Goal: Task Accomplishment & Management: Use online tool/utility

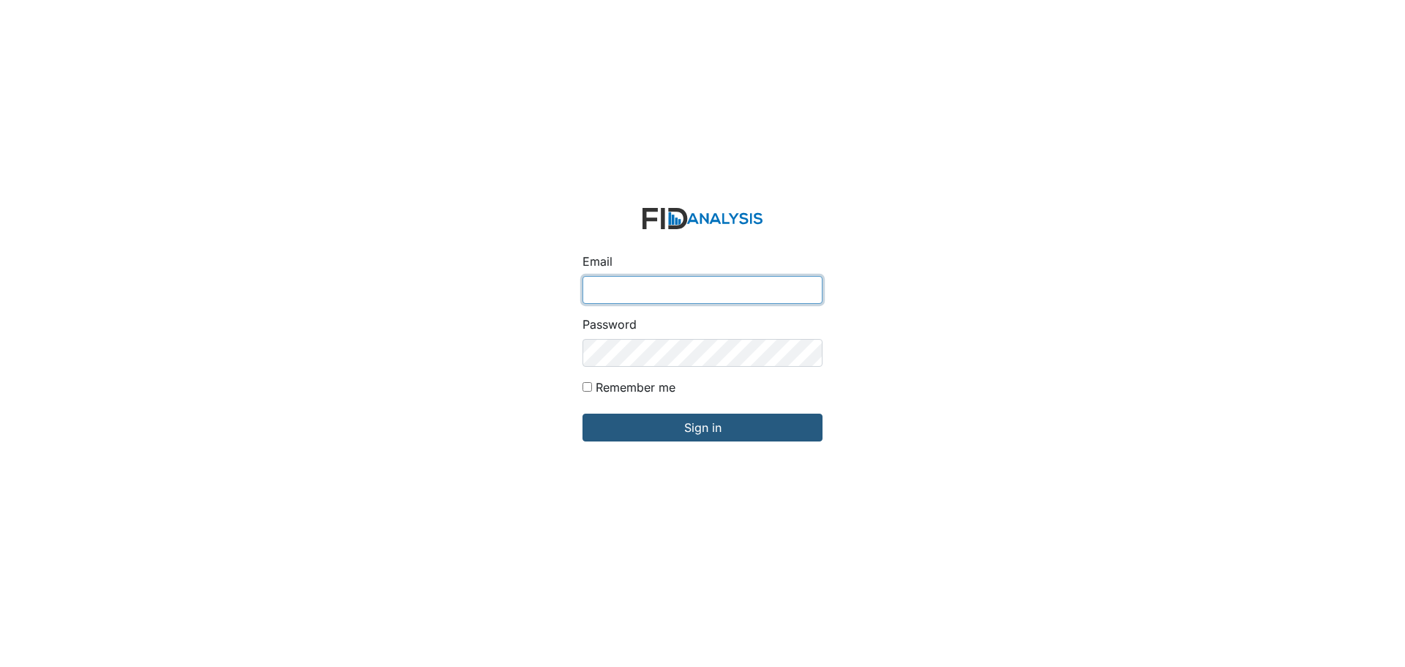
click at [640, 287] on input "Email" at bounding box center [702, 290] width 240 height 28
type input "[EMAIL_ADDRESS][DOMAIN_NAME]"
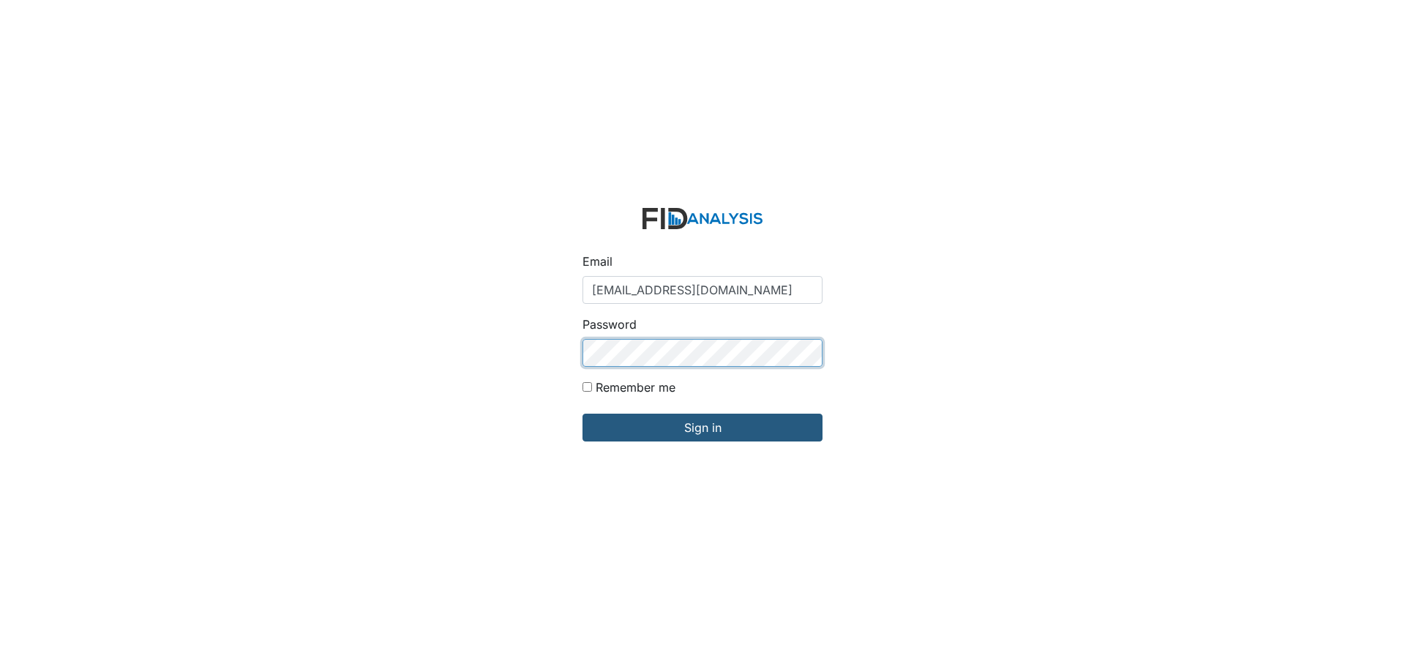
click at [582, 413] on input "Sign in" at bounding box center [702, 427] width 240 height 28
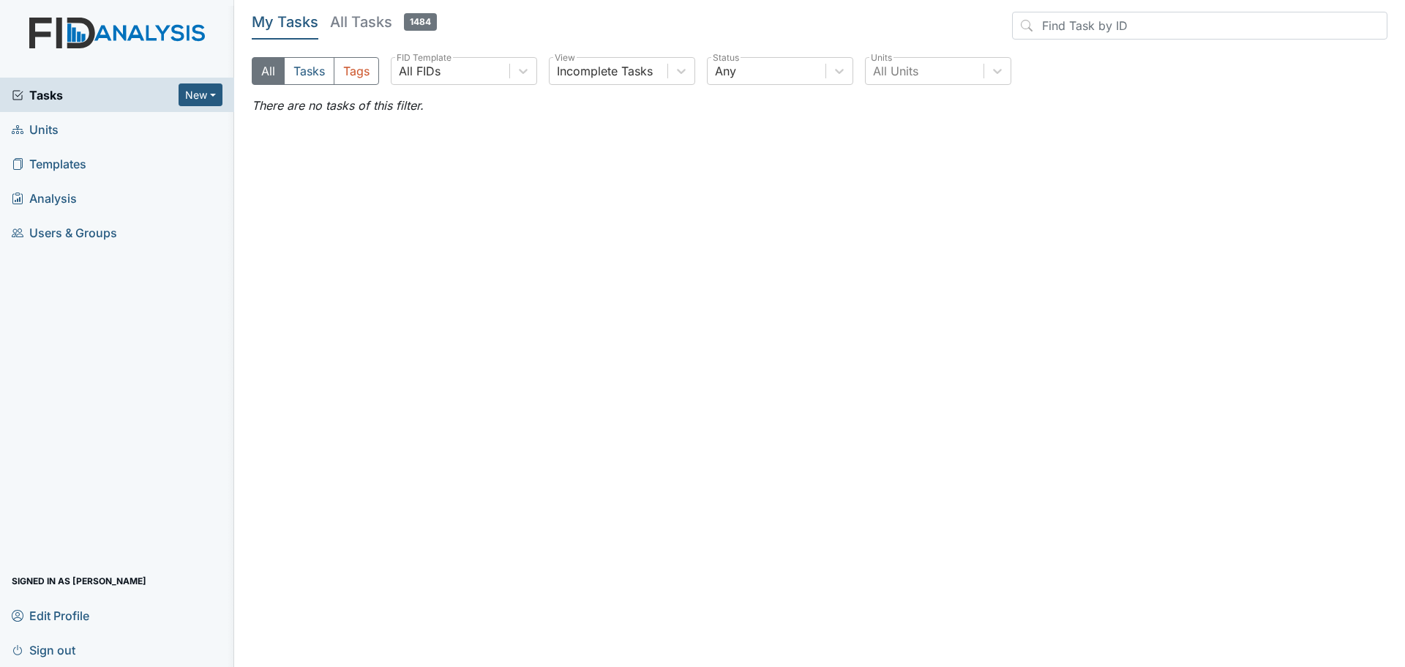
click at [48, 135] on span "Units" at bounding box center [35, 129] width 47 height 23
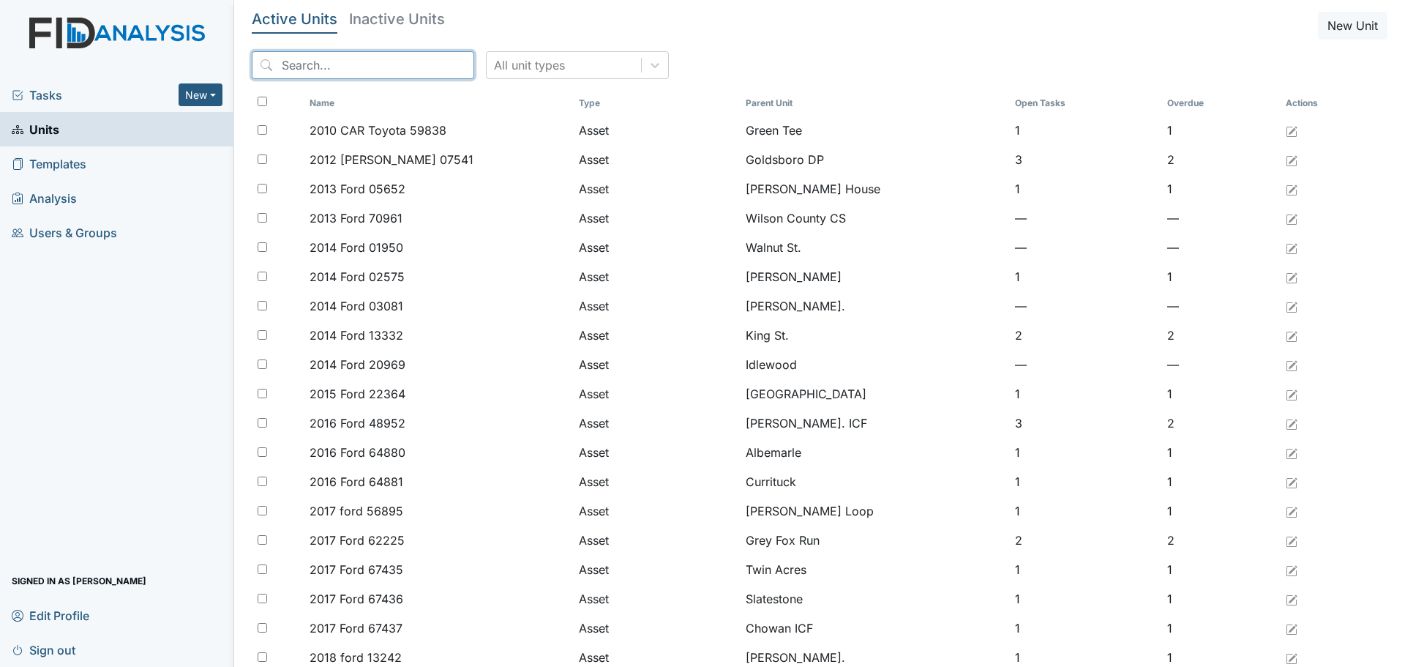
click at [321, 66] on input "search" at bounding box center [363, 65] width 222 height 28
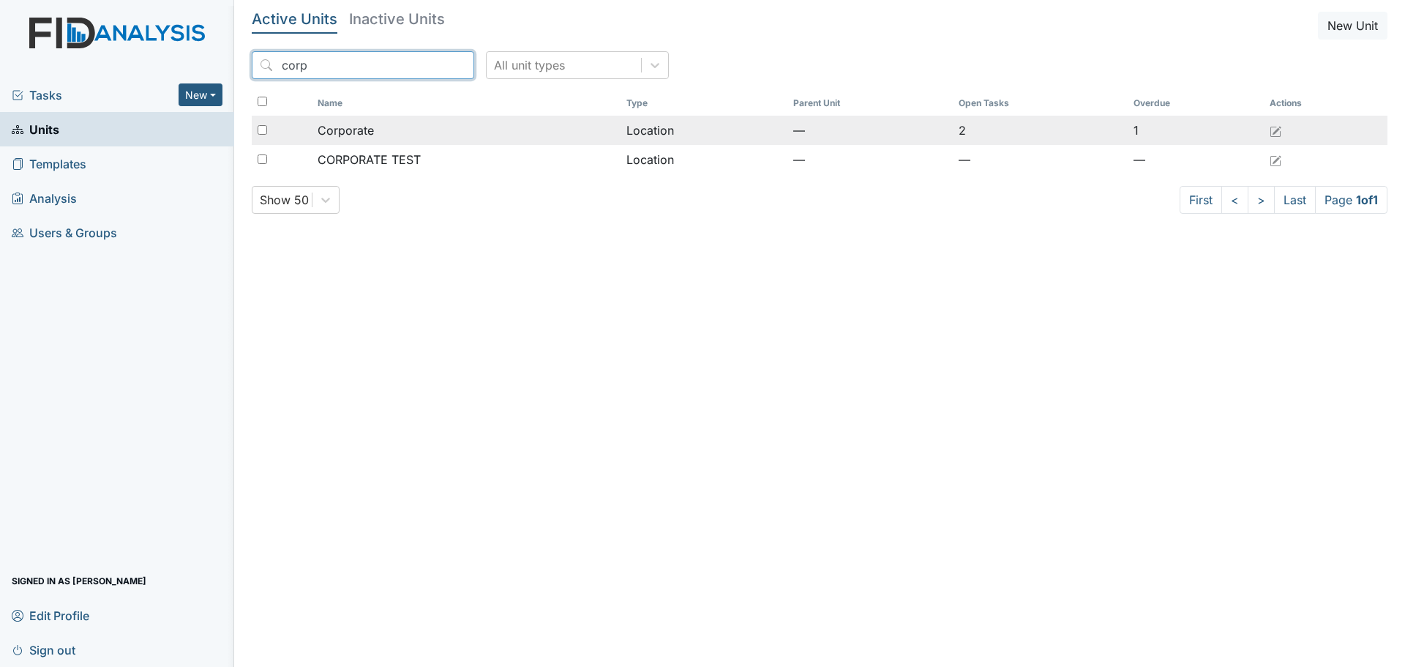
type input "corp"
click at [337, 132] on span "Corporate" at bounding box center [346, 130] width 56 height 18
click at [338, 131] on span "Corporate" at bounding box center [346, 130] width 56 height 18
click at [510, 128] on div "Corporate" at bounding box center [467, 130] width 298 height 18
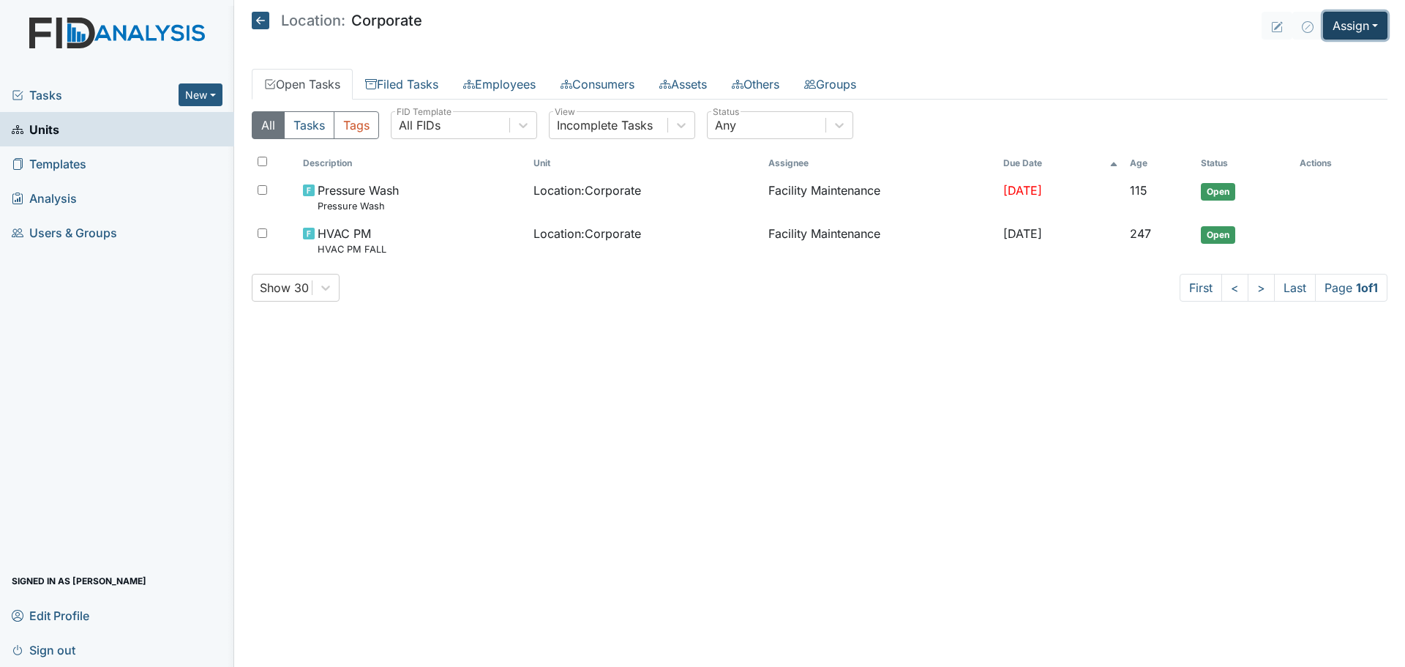
click at [1354, 27] on button "Assign" at bounding box center [1355, 26] width 64 height 28
click at [1333, 80] on link "Assign Inspection" at bounding box center [1320, 82] width 132 height 23
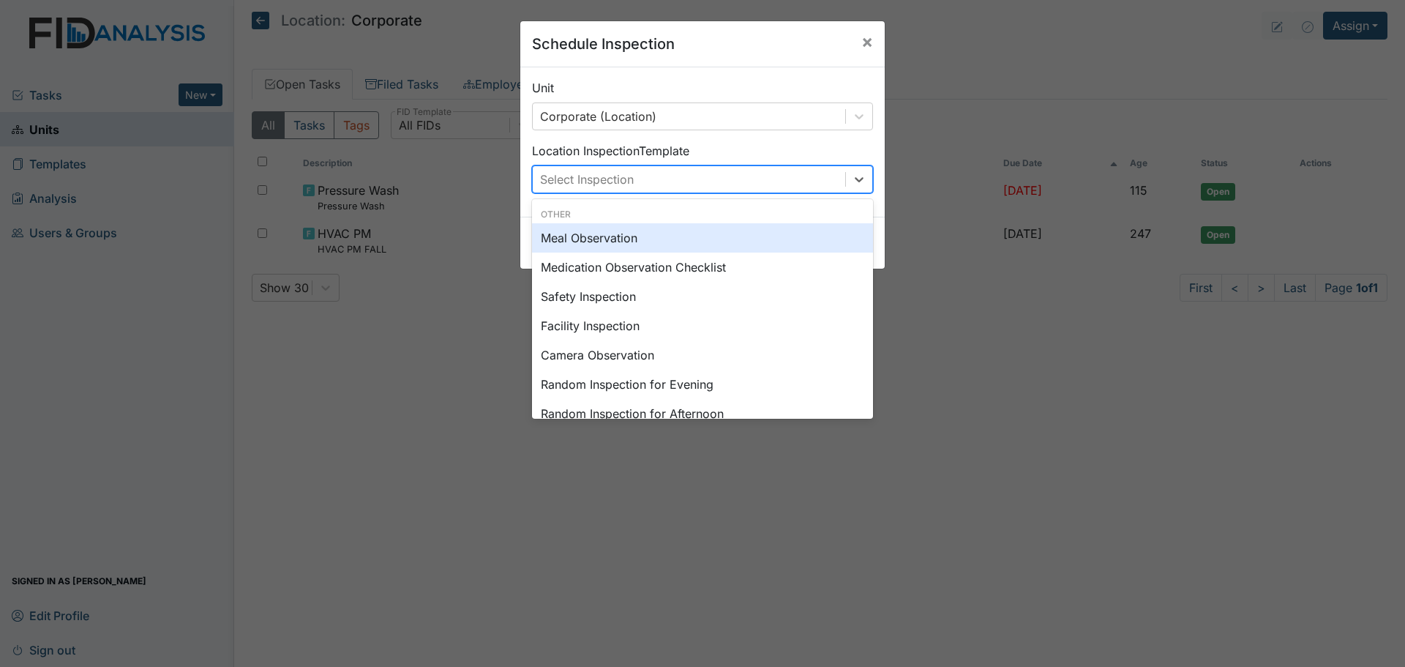
click at [653, 180] on div "Select Inspection" at bounding box center [689, 179] width 312 height 26
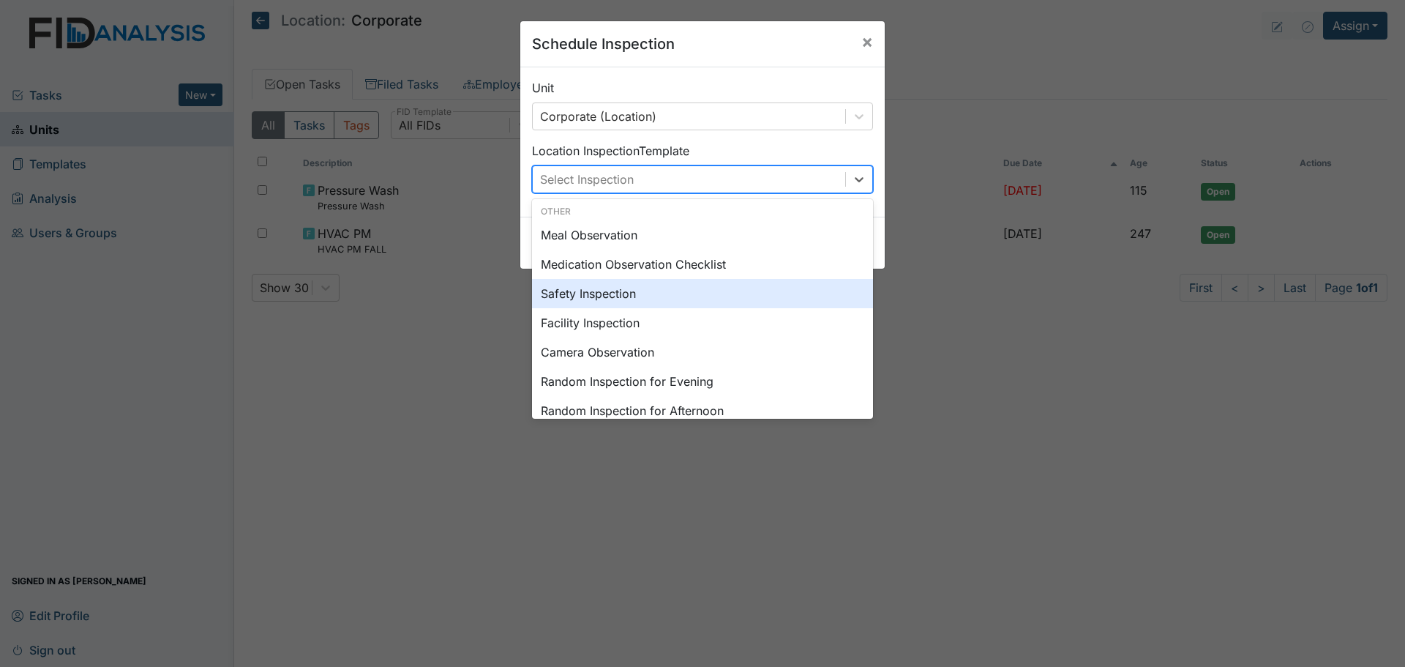
scroll to position [252, 0]
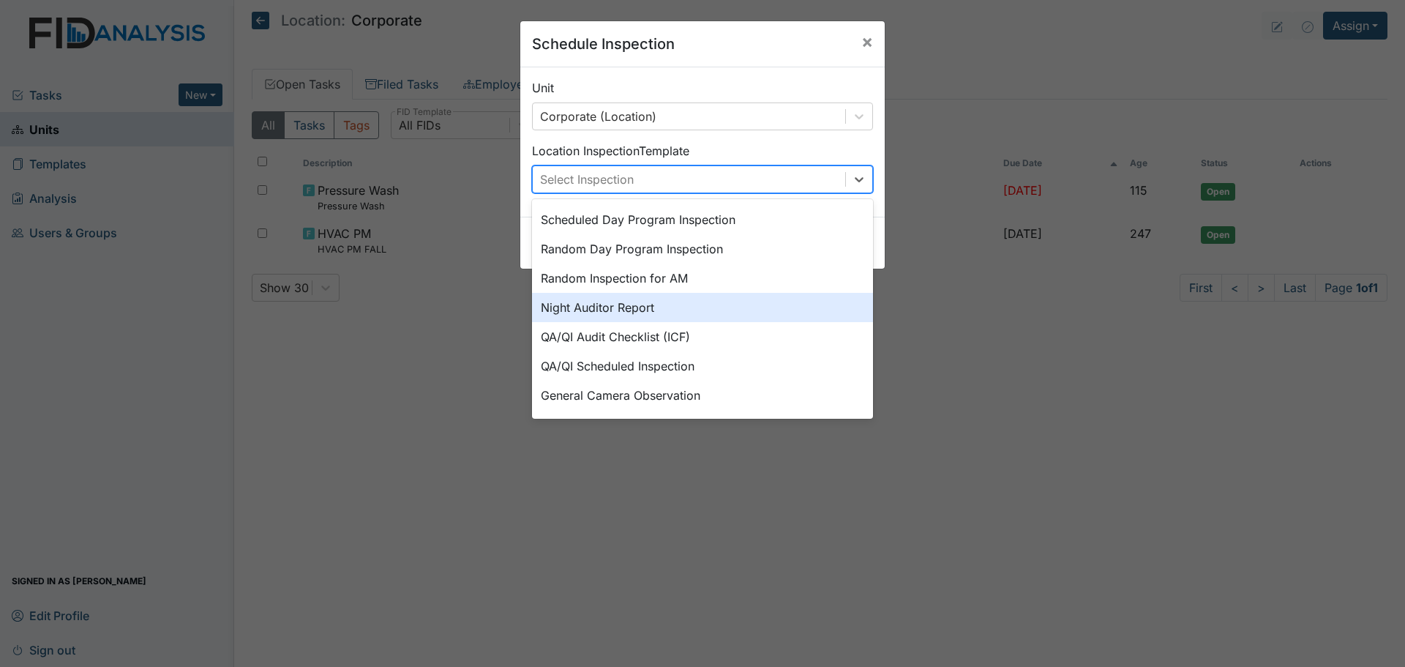
click at [661, 305] on div "Night Auditor Report" at bounding box center [702, 307] width 341 height 29
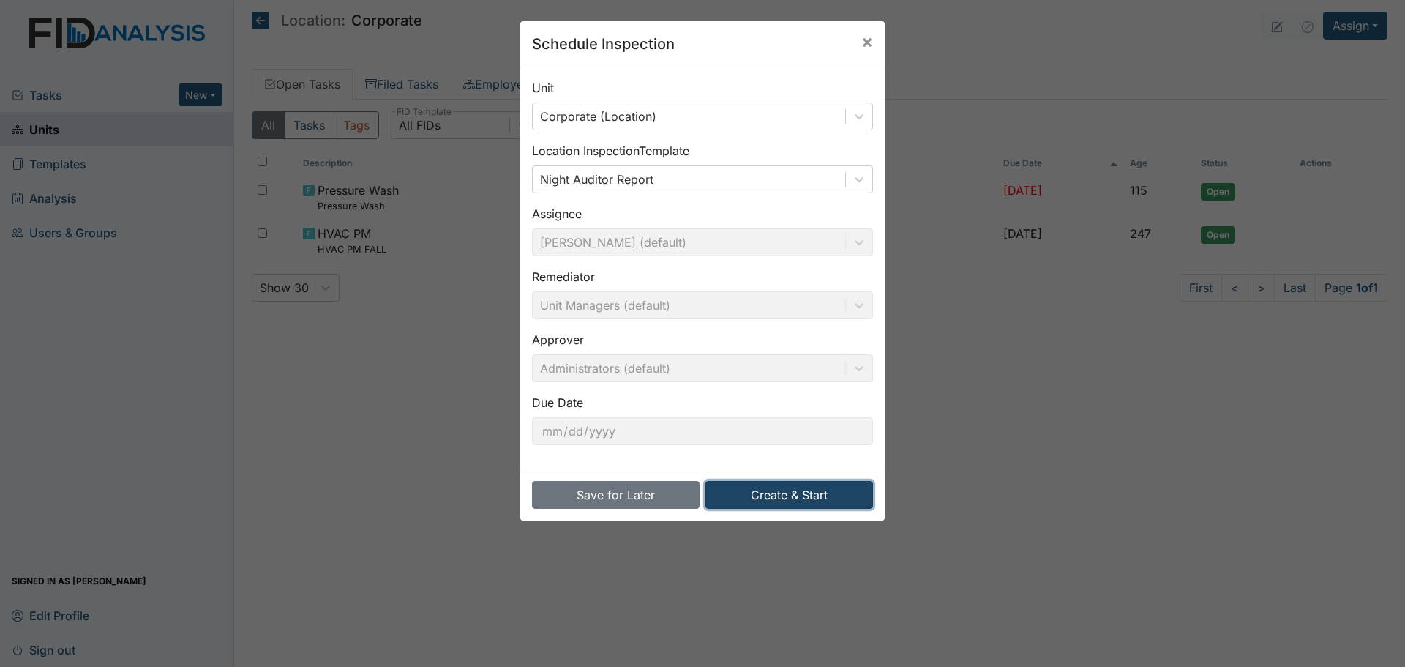
click at [768, 490] on button "Create & Start" at bounding box center [789, 495] width 168 height 28
